Goal: Transaction & Acquisition: Purchase product/service

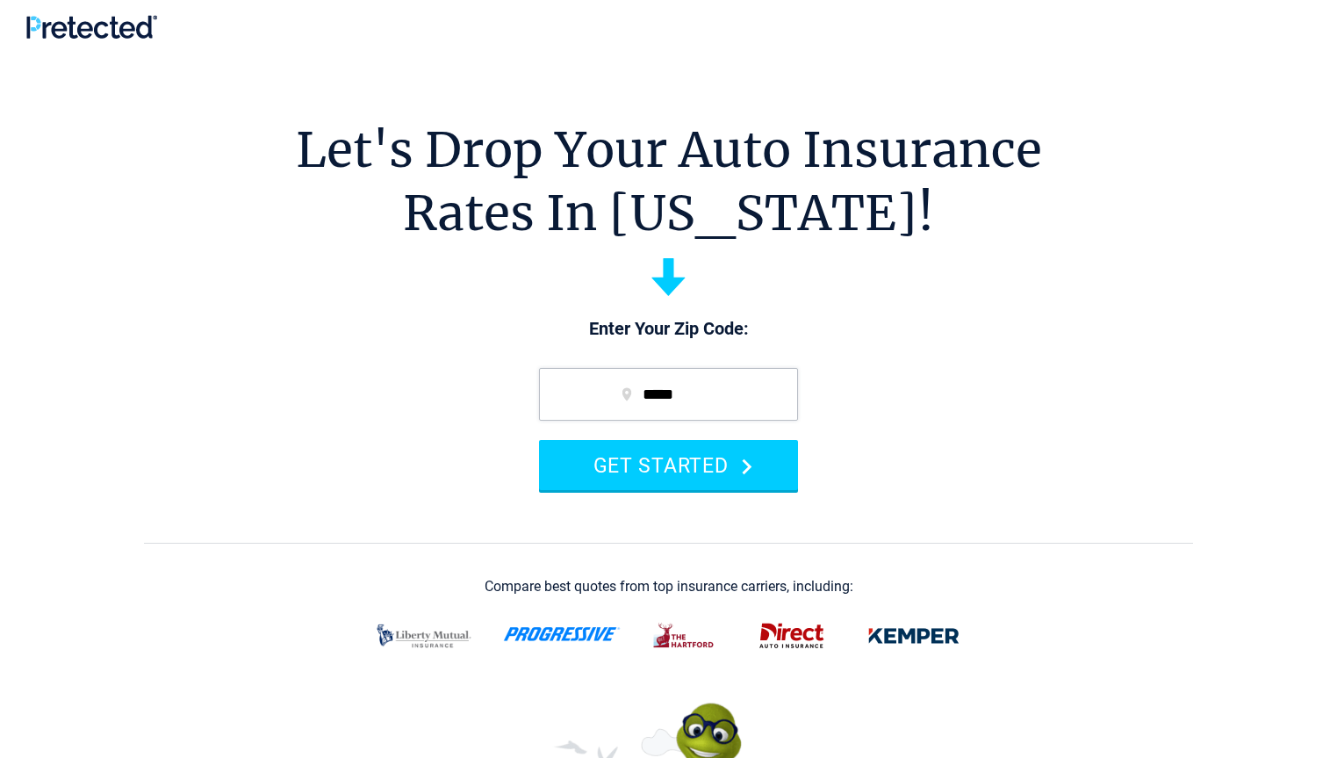
type input "*****"
click at [539, 440] on button "GET STARTED" at bounding box center [668, 465] width 259 height 50
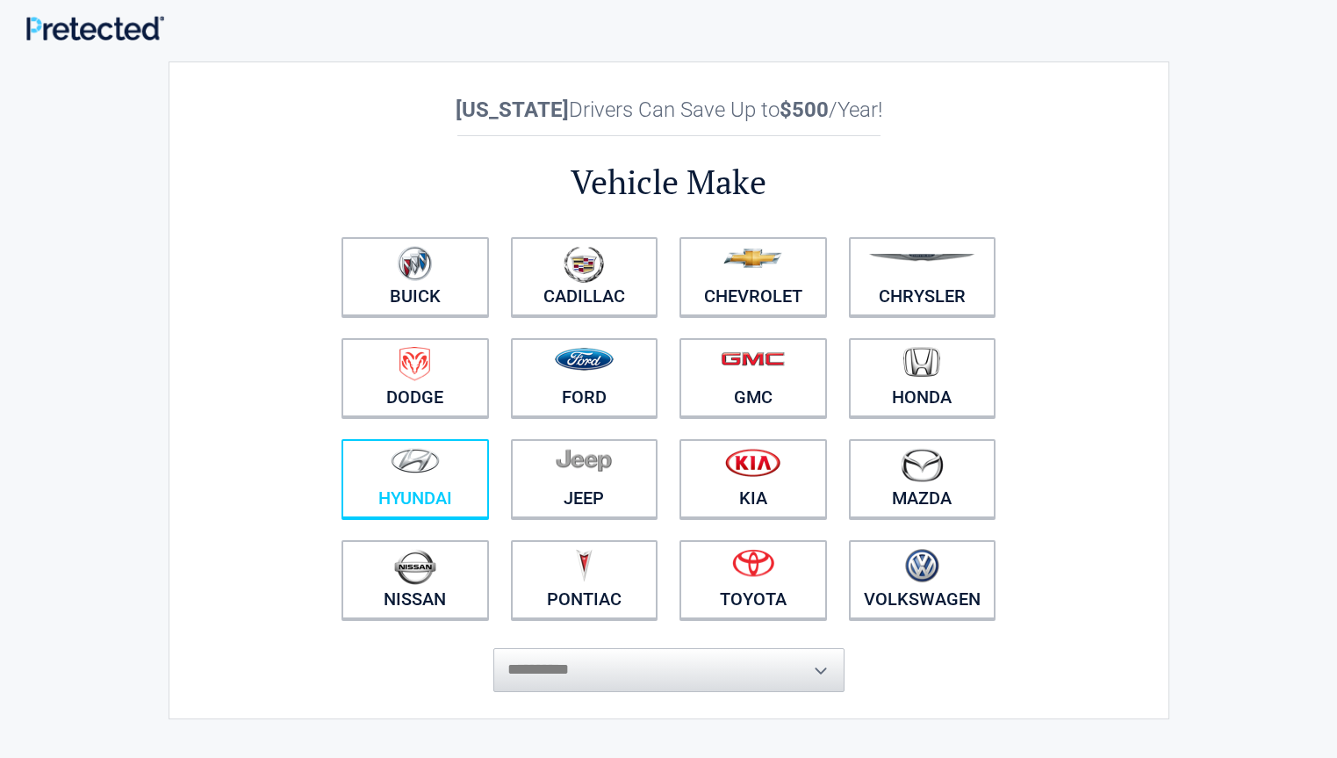
click at [430, 485] on figure at bounding box center [415, 467] width 126 height 39
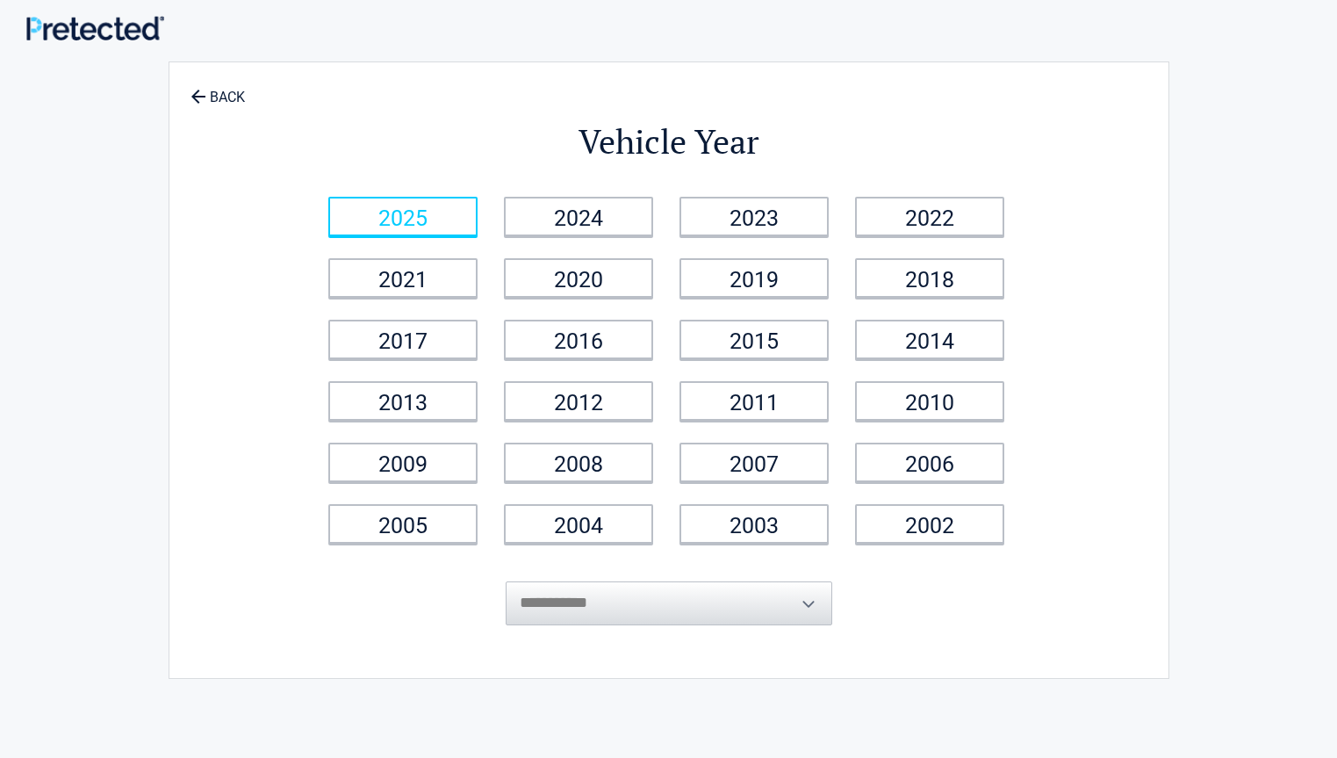
click at [424, 216] on link "2025" at bounding box center [402, 216] width 149 height 39
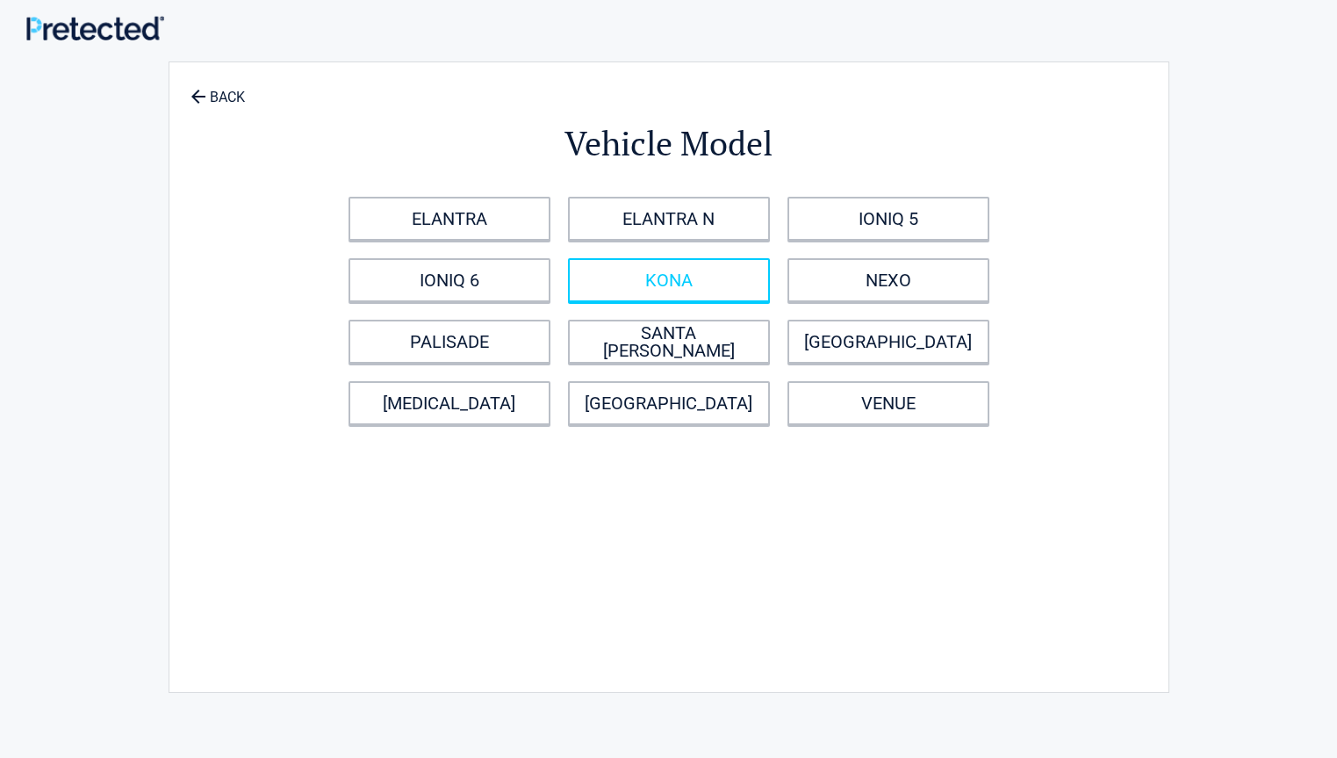
click at [686, 286] on link "KONA" at bounding box center [669, 280] width 202 height 44
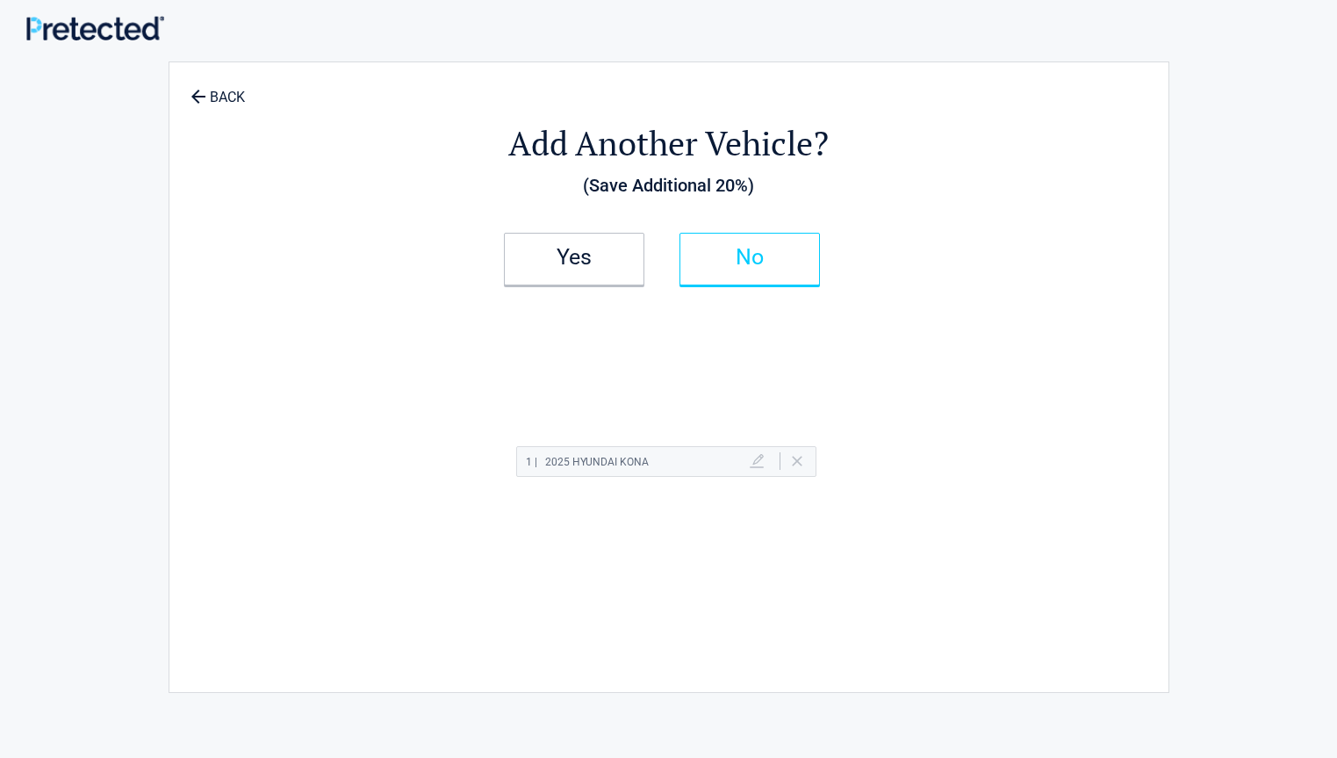
click at [762, 271] on link "No" at bounding box center [749, 259] width 140 height 53
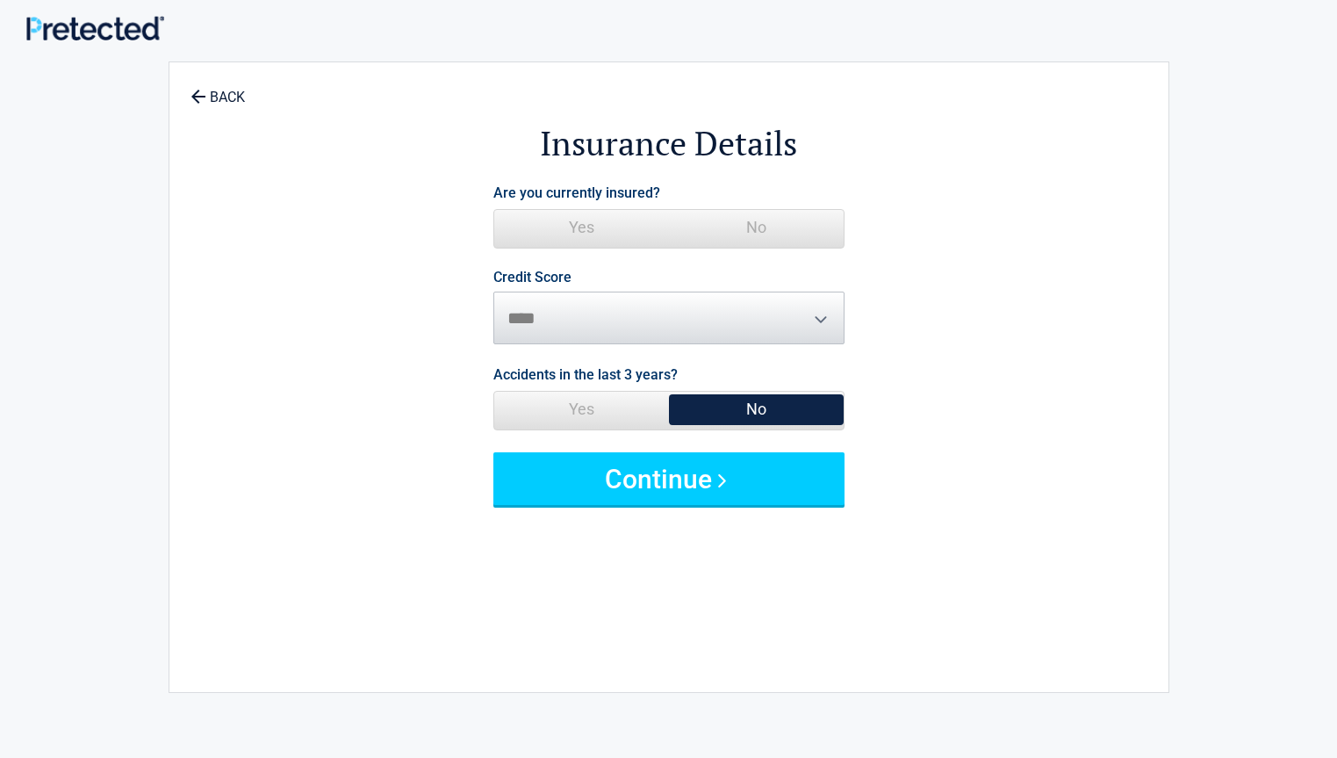
click at [588, 225] on span "Yes" at bounding box center [581, 227] width 175 height 35
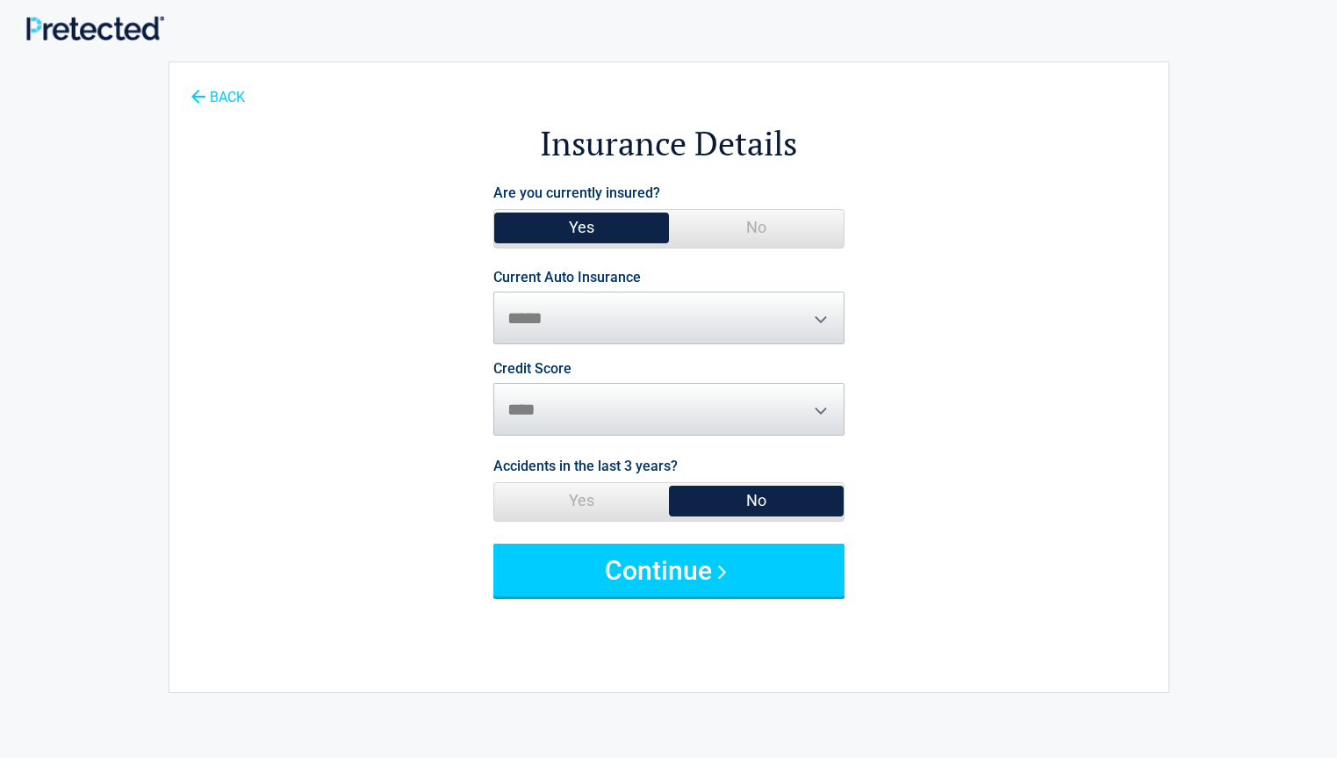
click at [234, 97] on link "BACK" at bounding box center [217, 89] width 61 height 31
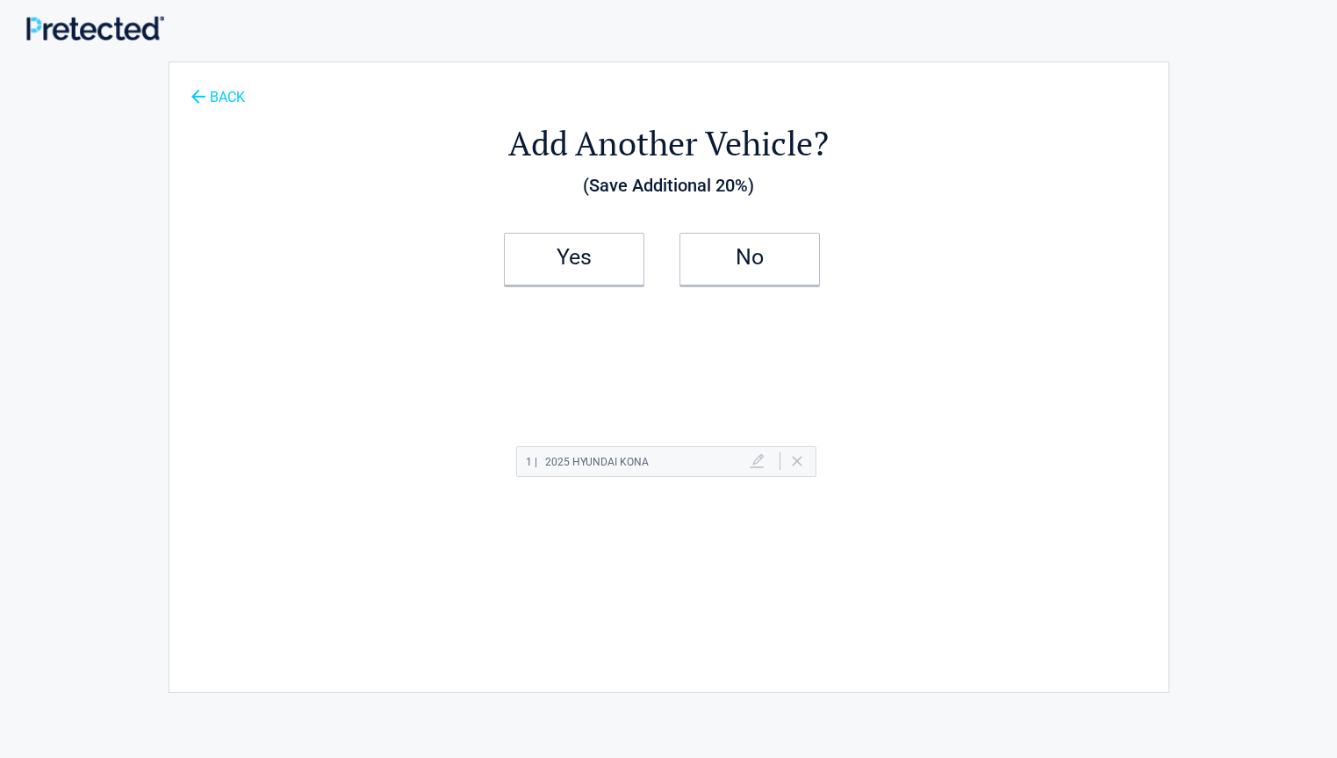
click at [234, 96] on link "BACK" at bounding box center [217, 89] width 61 height 31
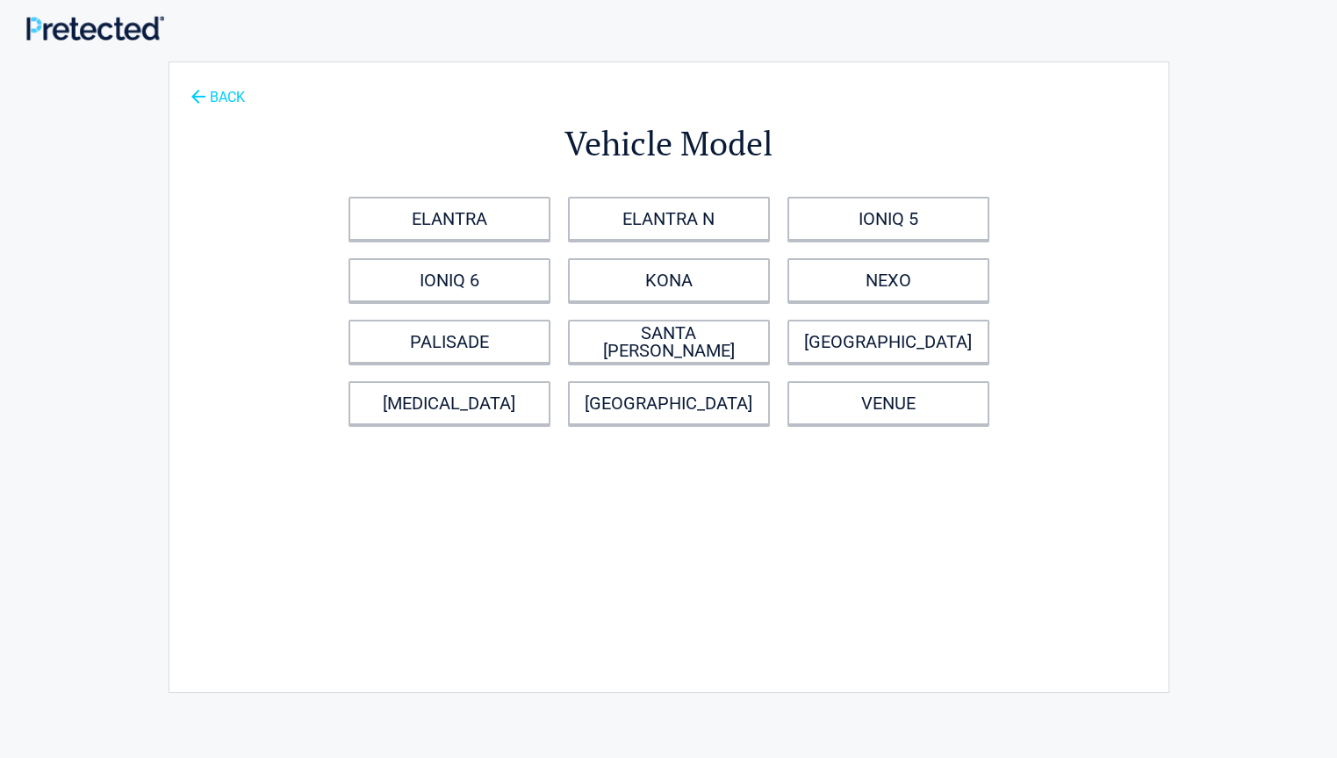
click at [234, 96] on link "BACK" at bounding box center [217, 89] width 61 height 31
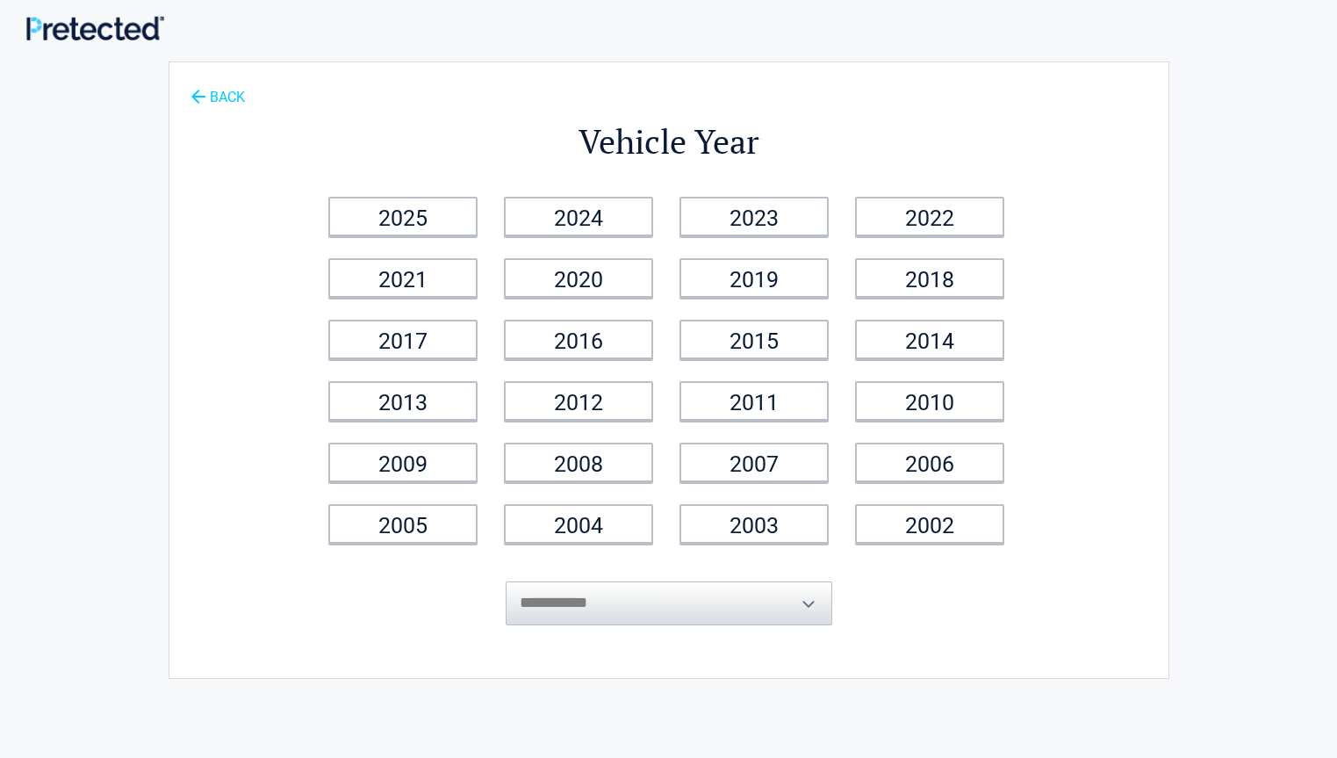
click at [234, 95] on link "BACK" at bounding box center [217, 89] width 61 height 31
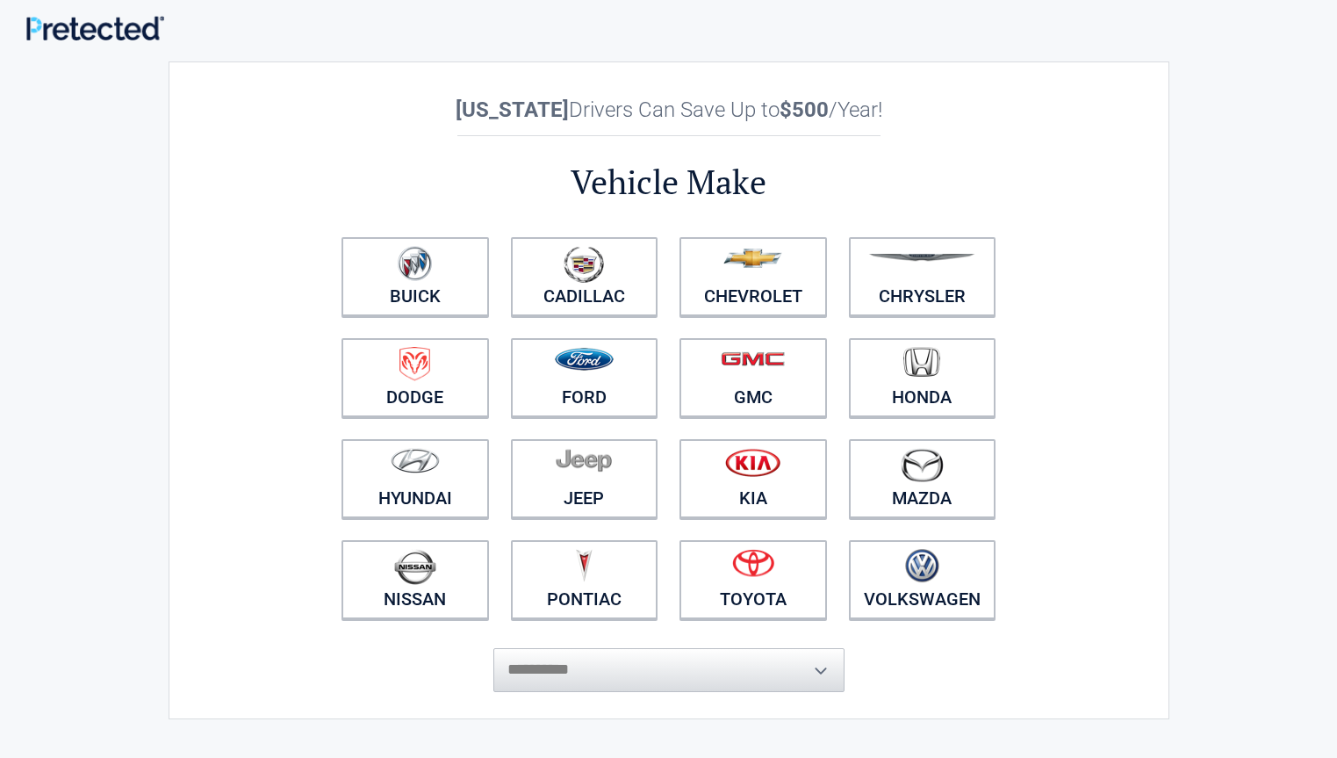
click at [234, 95] on div "**********" at bounding box center [669, 389] width 1001 height 657
